Goal: Task Accomplishment & Management: Complete application form

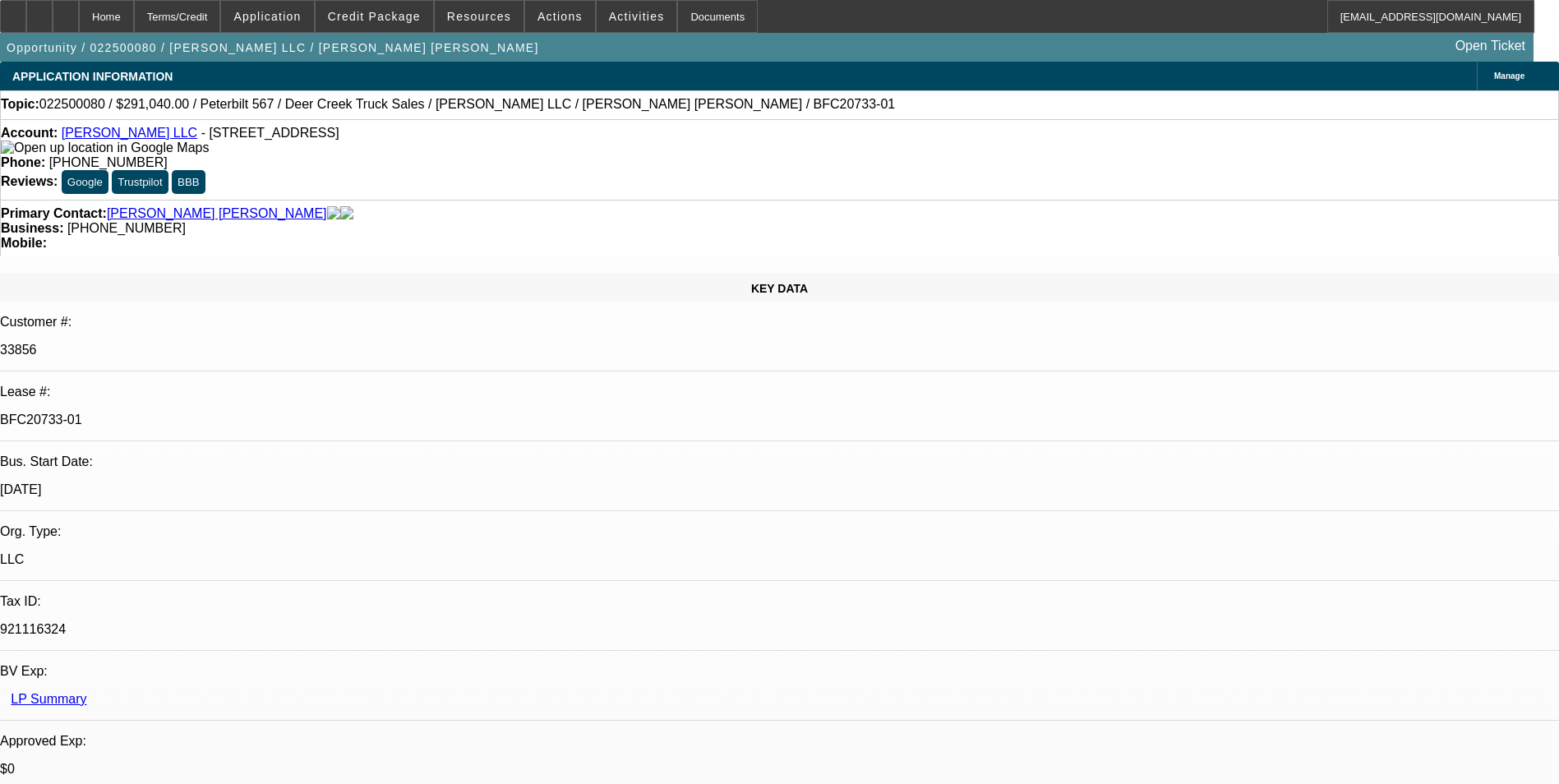
select select "0.2"
select select "2"
select select "0"
select select "0.2"
select select "2"
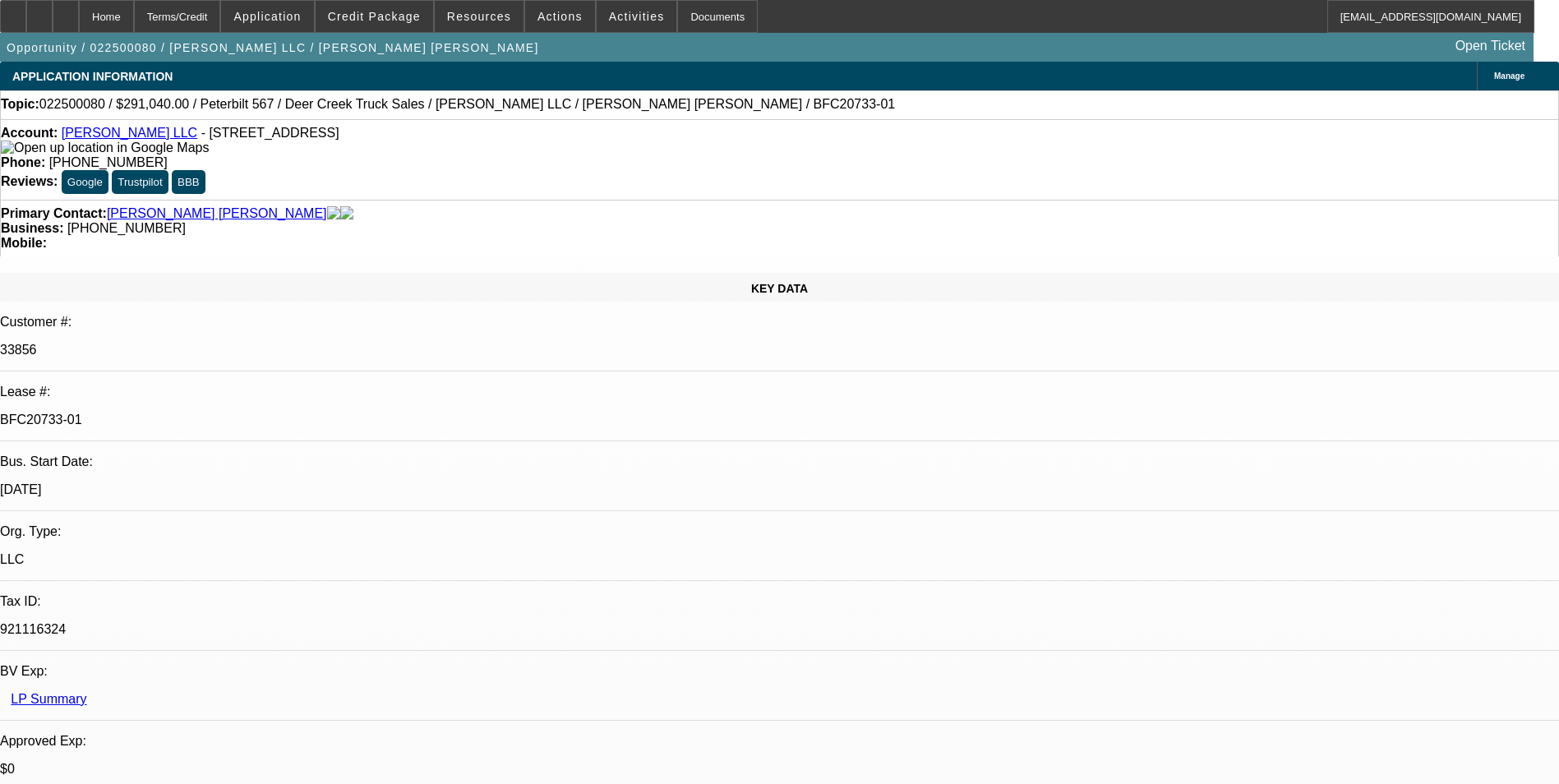
select select "0"
select select "1"
select select "2"
select select "6"
select select "1"
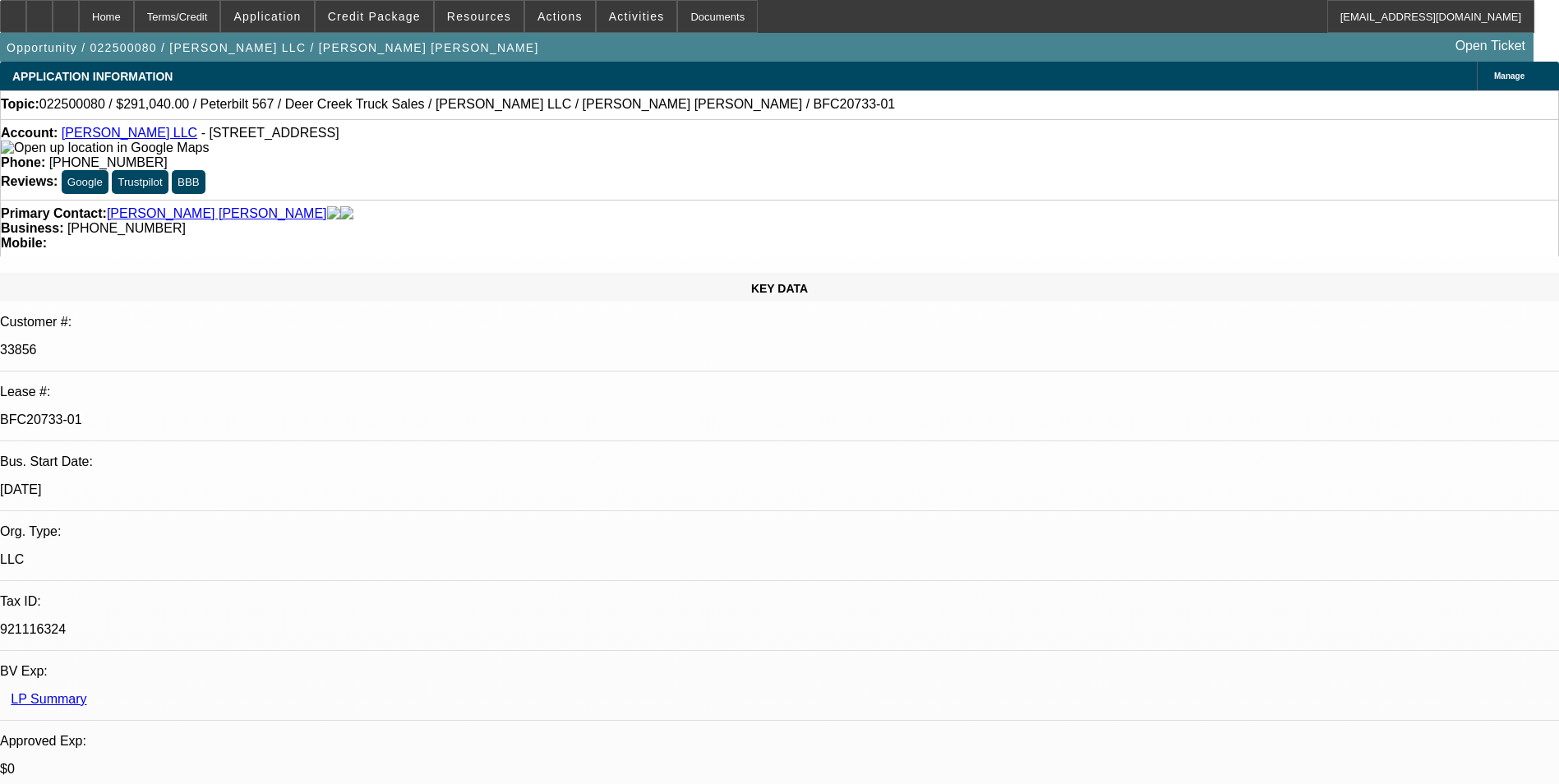
select select "2"
select select "6"
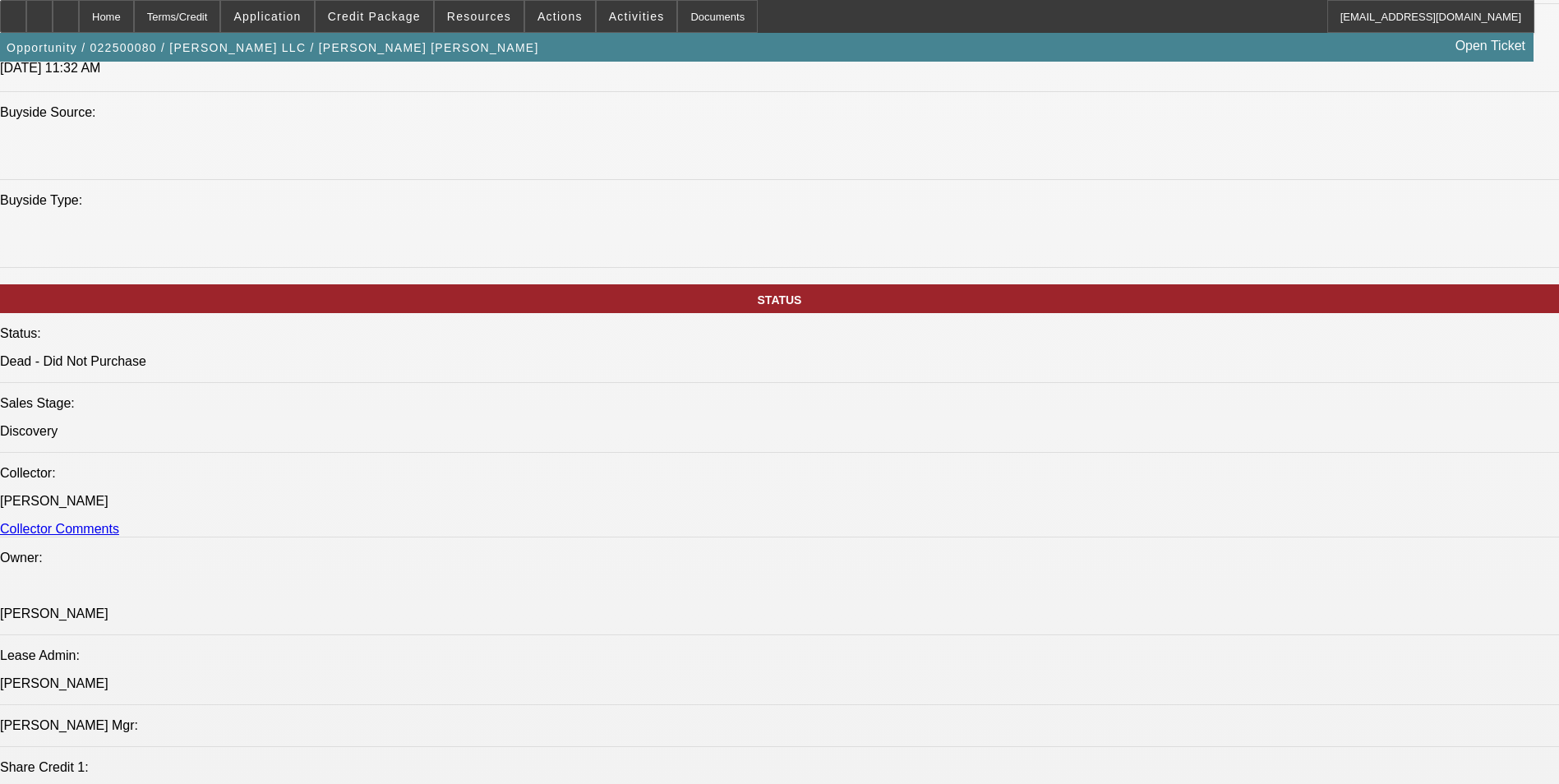
scroll to position [1643, 0]
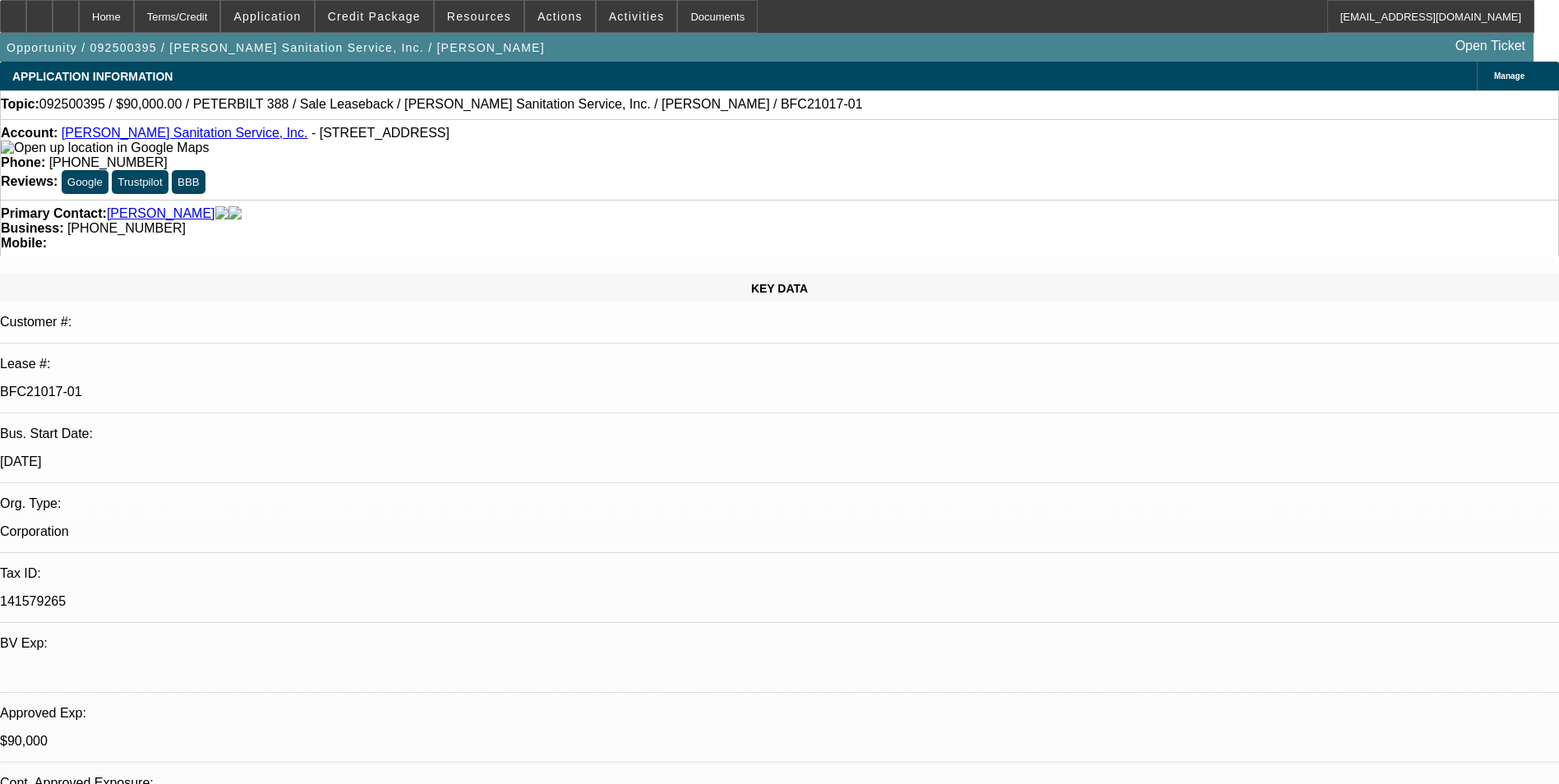
select select "0"
select select "2"
select select "0"
select select "6"
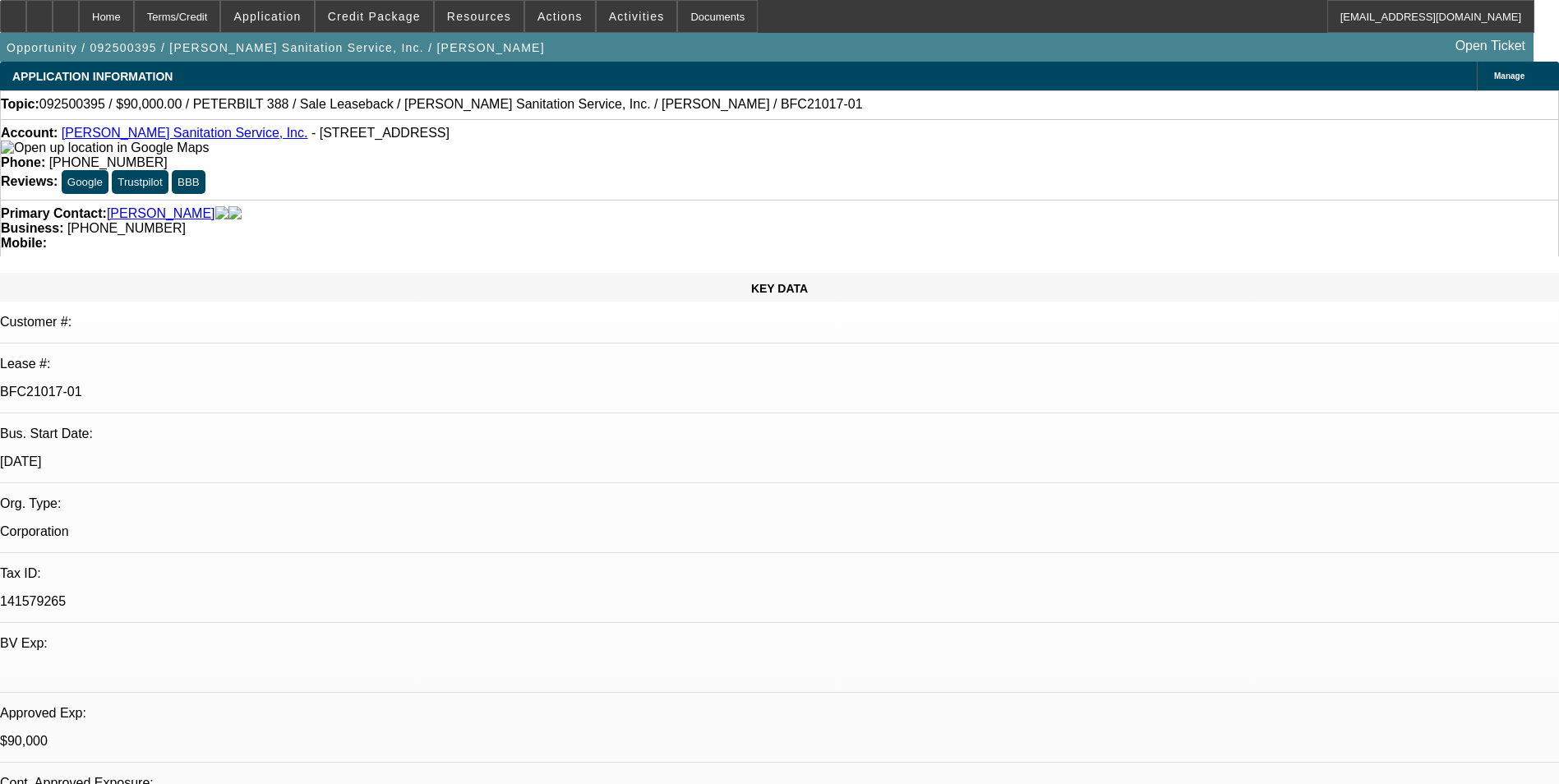
select select "0"
select select "2"
select select "0"
select select "6"
